Goal: Transaction & Acquisition: Subscribe to service/newsletter

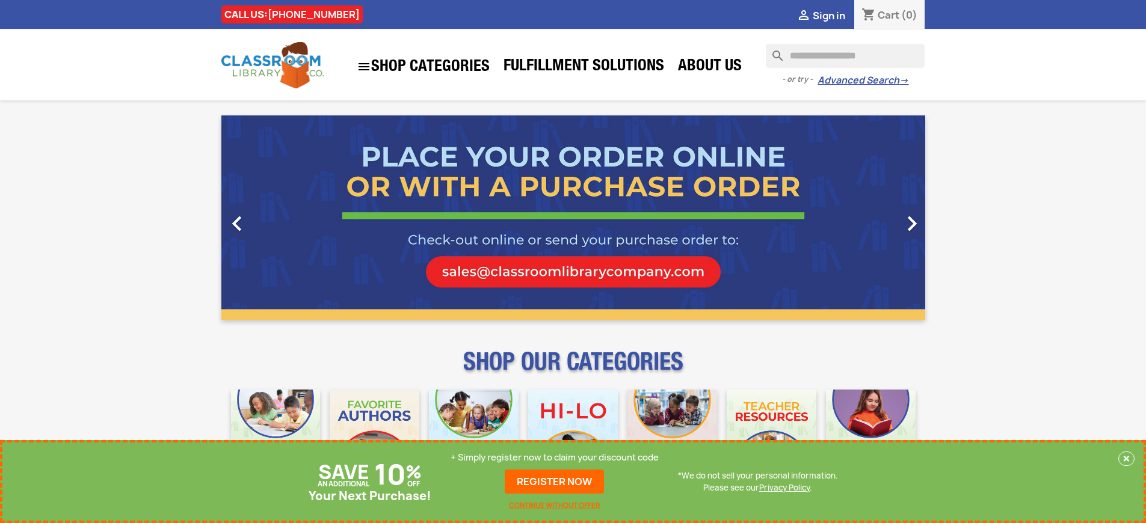
click at [555, 458] on p "+ Simply register now to claim your discount code" at bounding box center [555, 458] width 208 height 12
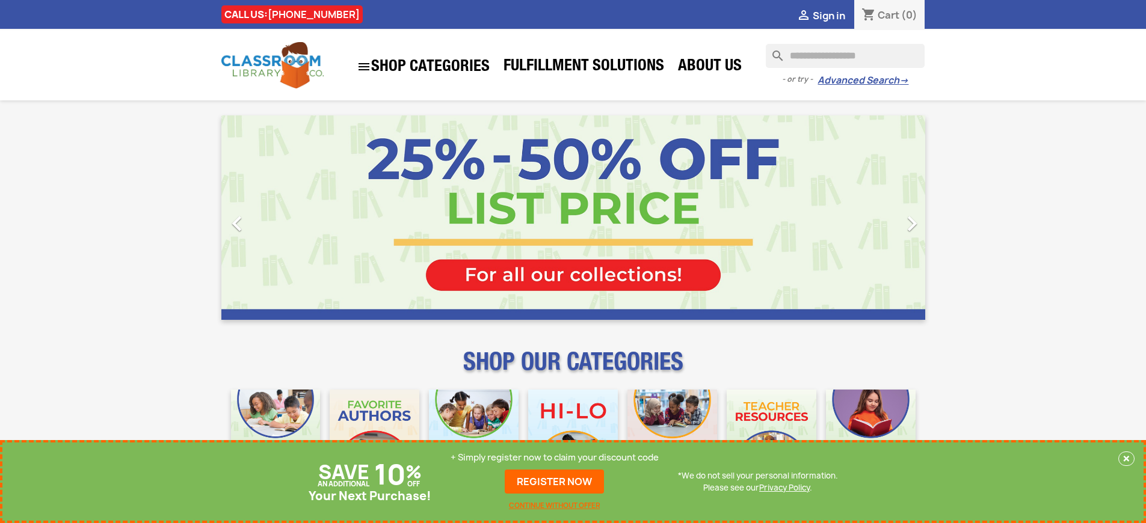
click at [555, 458] on p "+ Simply register now to claim your discount code" at bounding box center [555, 458] width 208 height 12
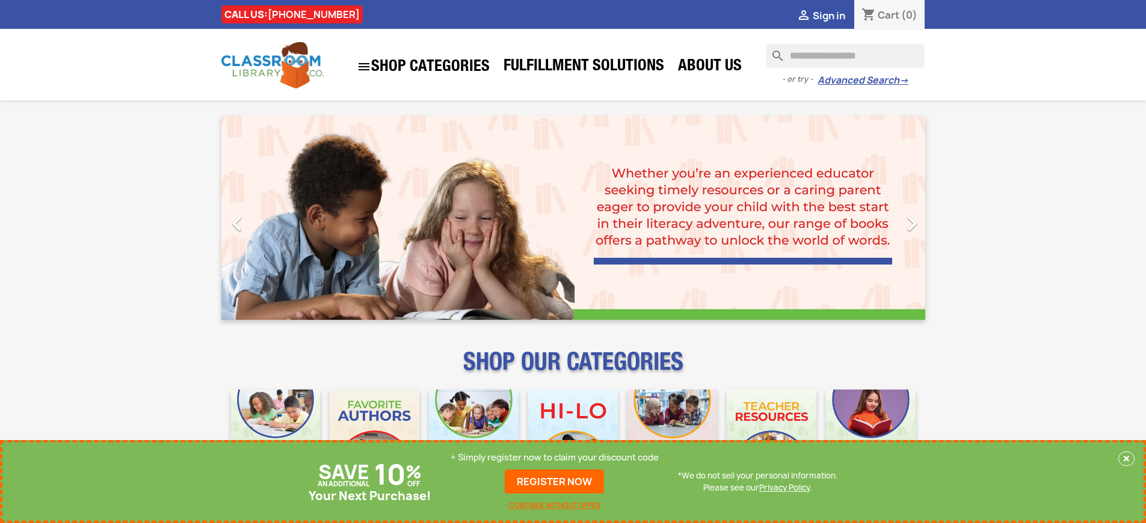
click at [555, 458] on p "+ Simply register now to claim your discount code" at bounding box center [555, 458] width 208 height 12
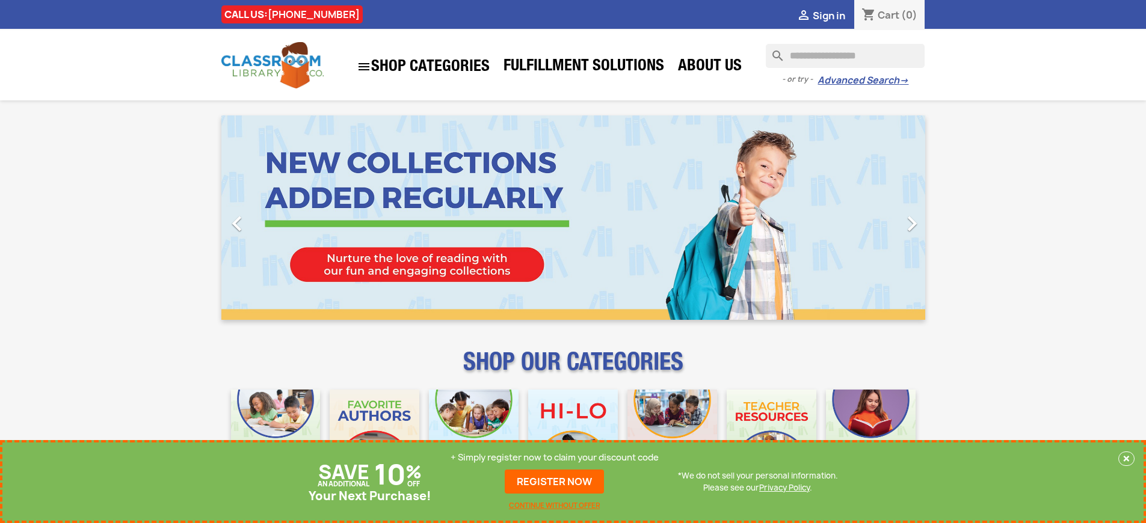
click at [555, 458] on p "+ Simply register now to claim your discount code" at bounding box center [555, 458] width 208 height 12
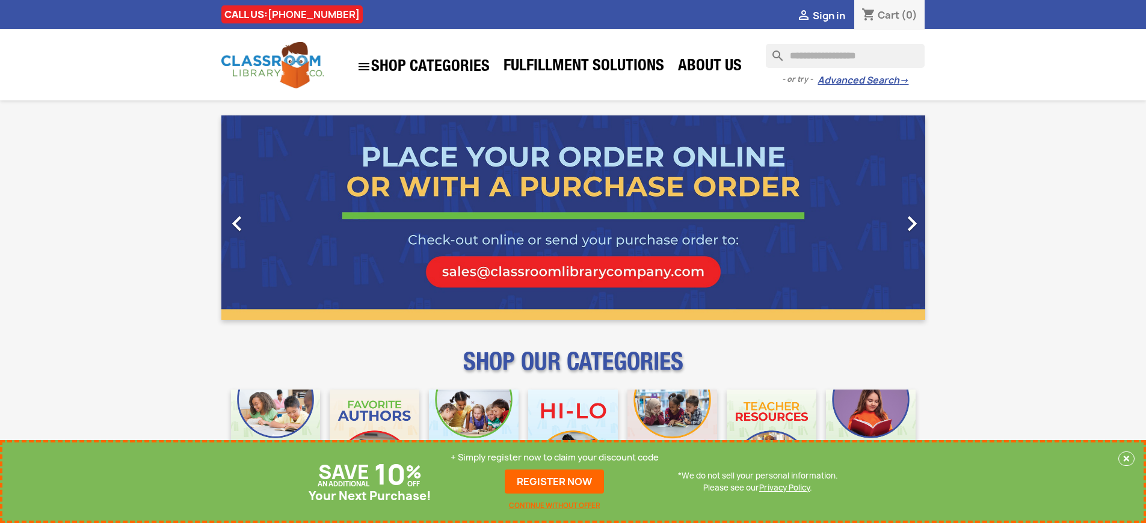
click at [558, 458] on p "+ Simply register now to claim your discount code" at bounding box center [555, 458] width 208 height 12
click at [555, 458] on p "+ Simply register now to claim your discount code" at bounding box center [555, 458] width 208 height 12
click at [558, 482] on link "REGISTER NOW" at bounding box center [554, 482] width 99 height 24
